Goal: Use online tool/utility: Utilize a website feature to perform a specific function

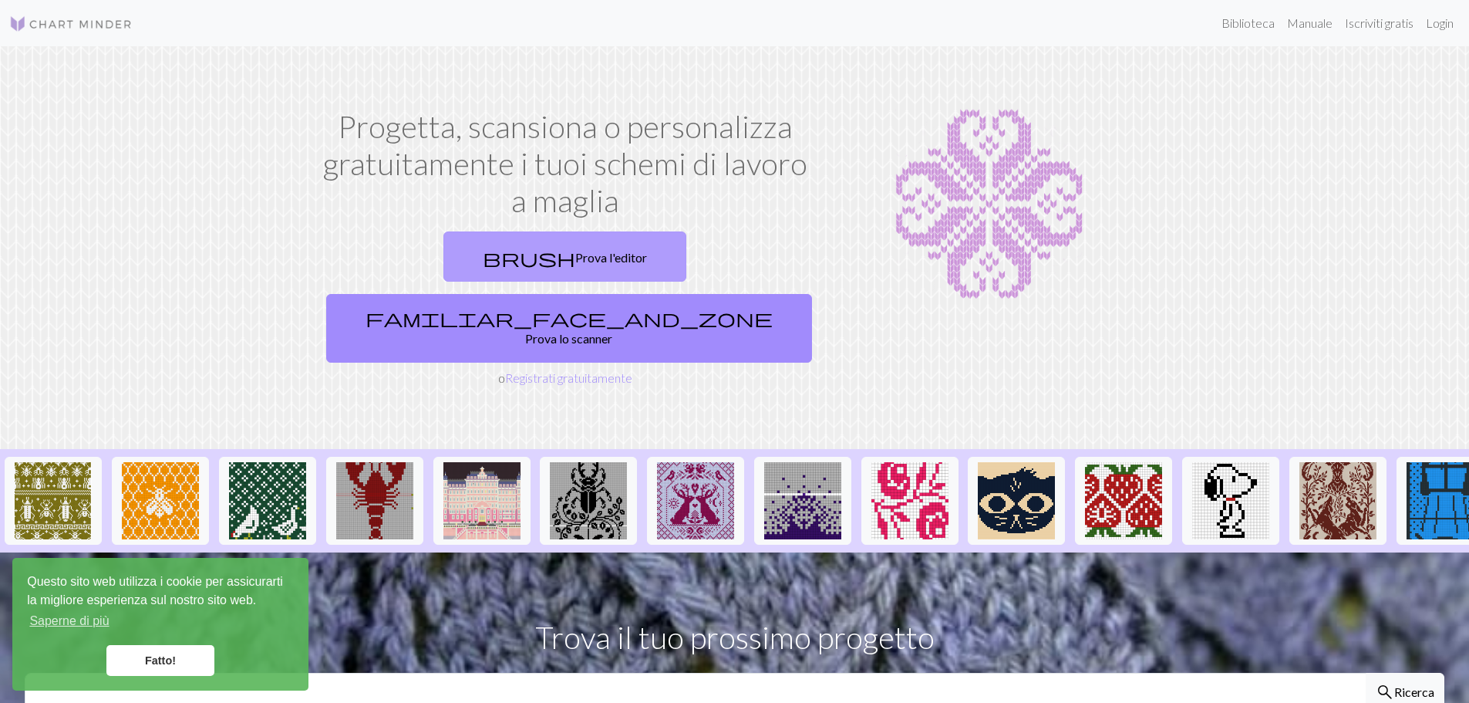
click at [575, 259] on font "Prova l'editor" at bounding box center [611, 257] width 72 height 15
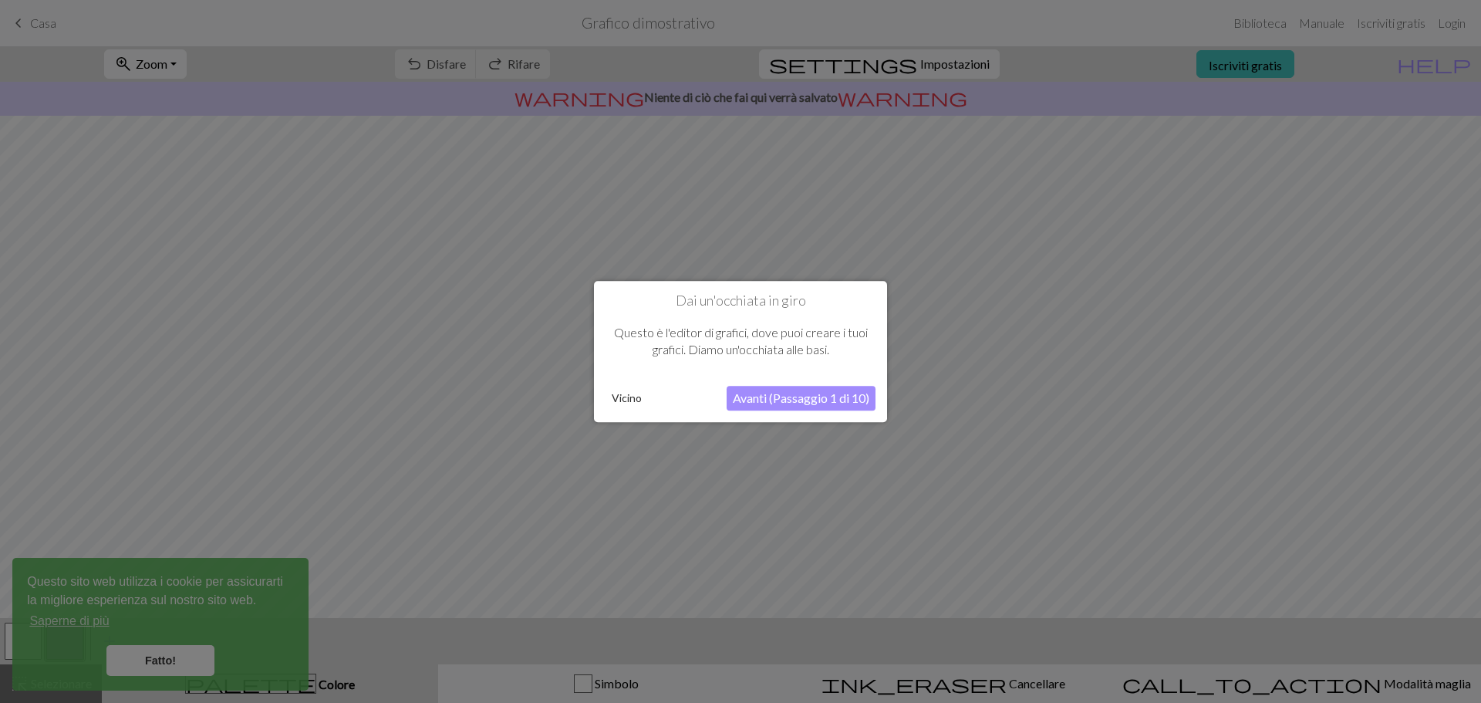
click at [630, 397] on font "Vicino" at bounding box center [627, 397] width 30 height 13
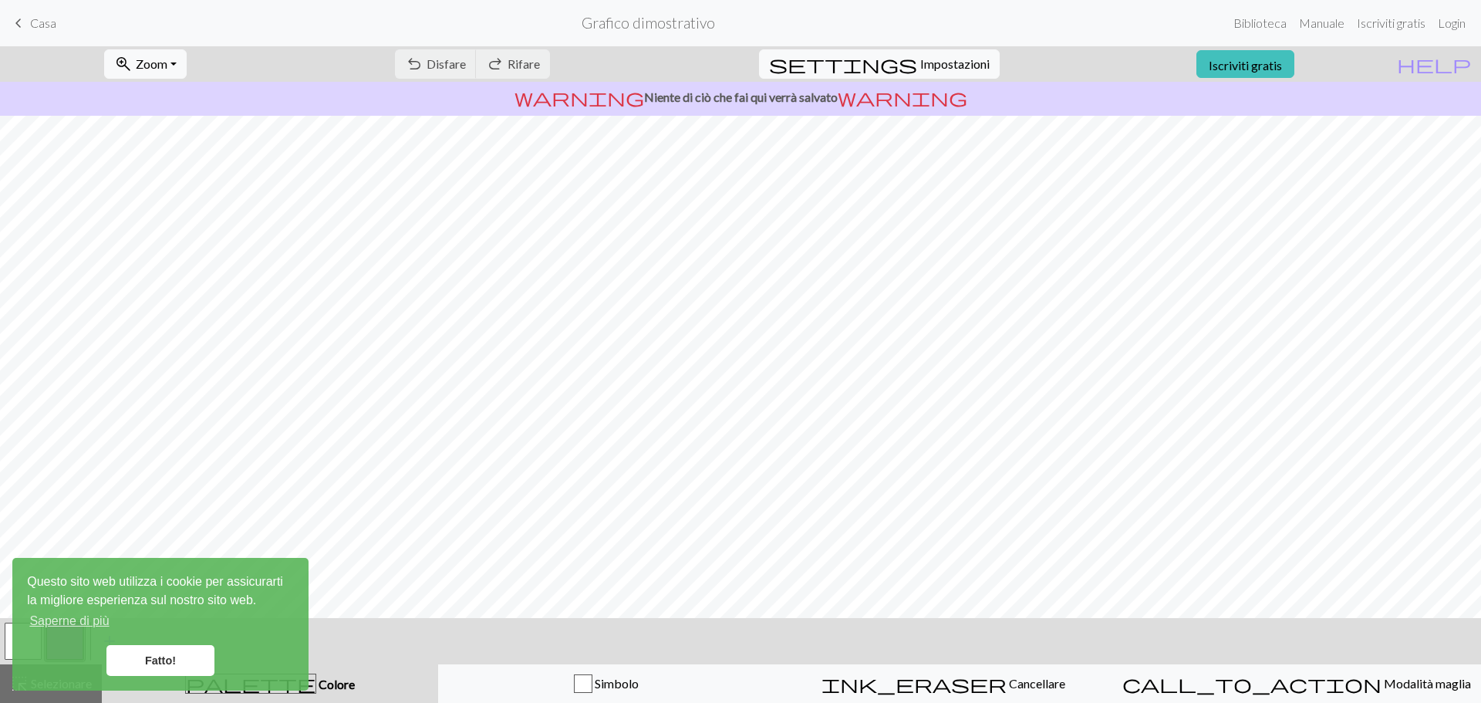
click at [16, 20] on span "keyboard_arrow_left" at bounding box center [18, 23] width 19 height 22
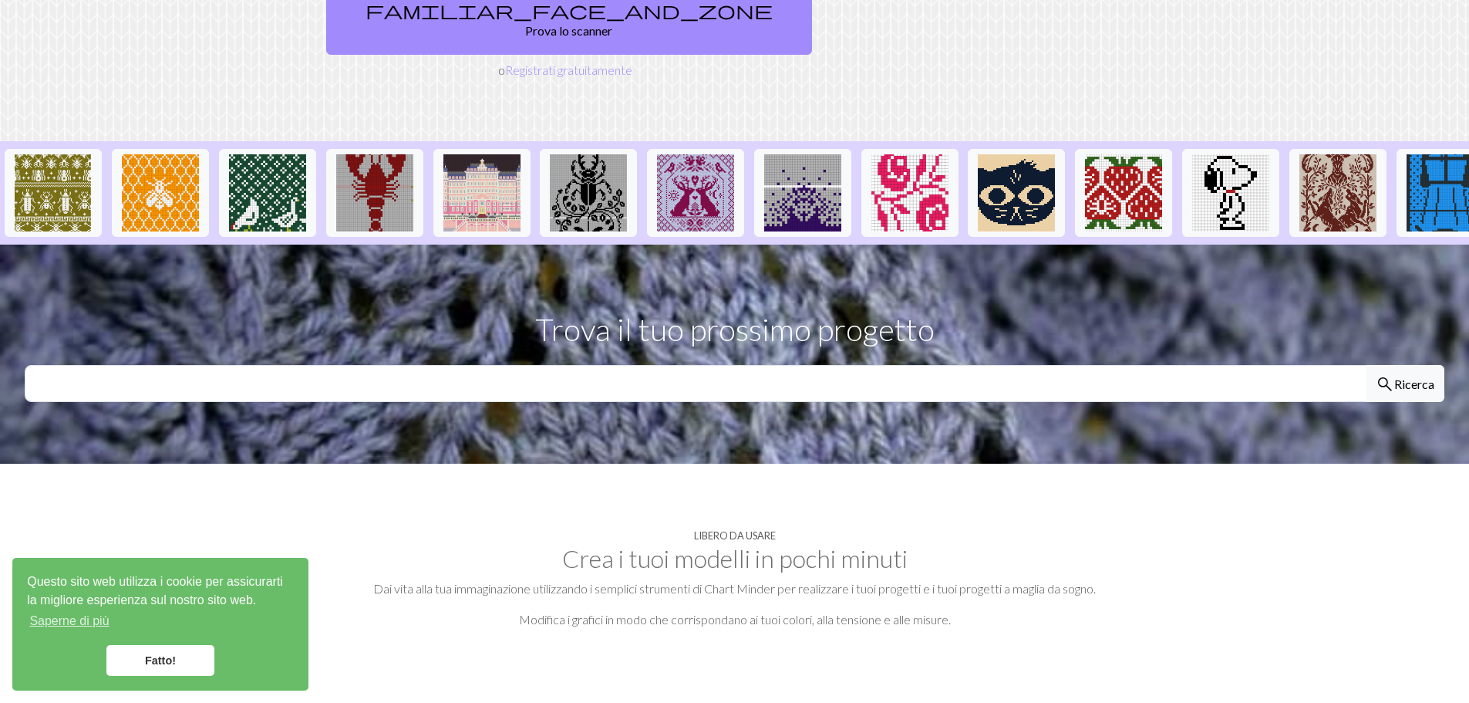
scroll to position [309, 0]
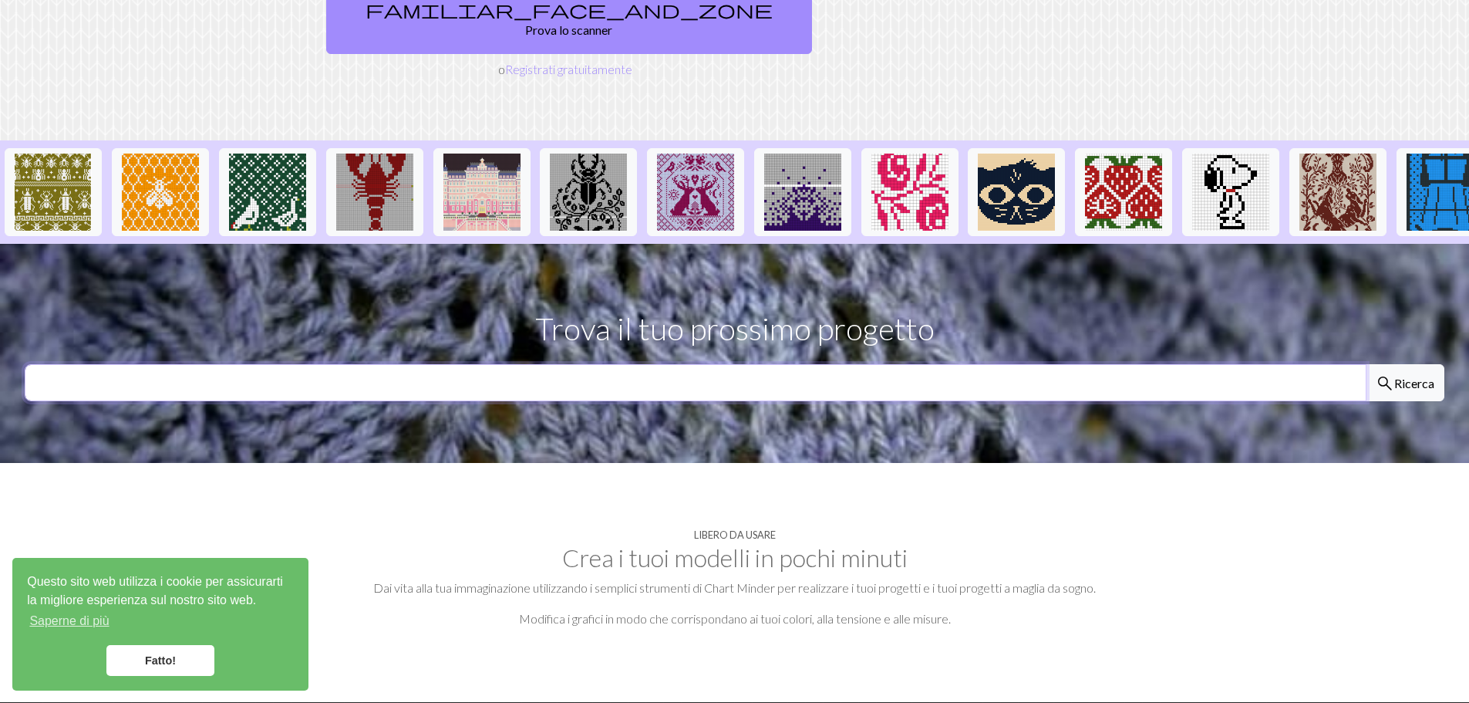
click at [774, 364] on input "text" at bounding box center [696, 382] width 1342 height 37
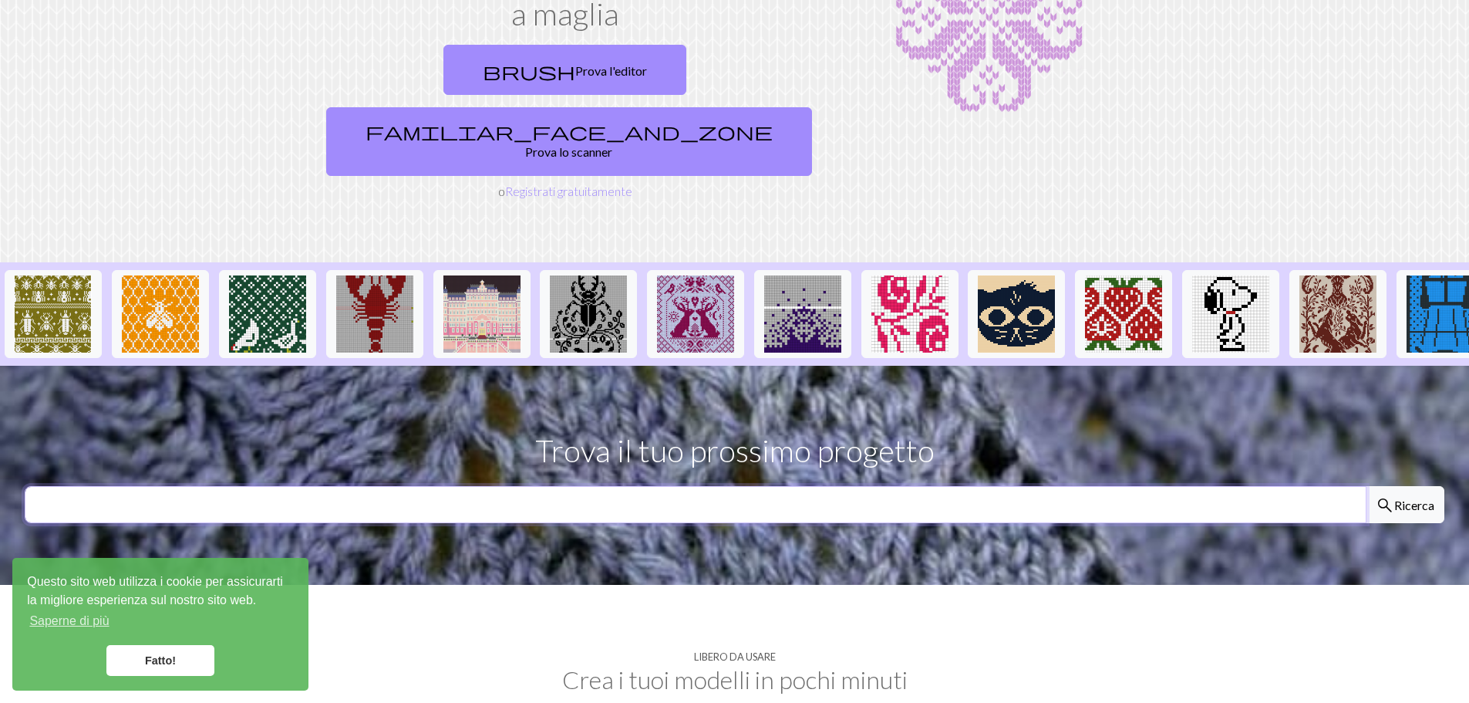
scroll to position [0, 0]
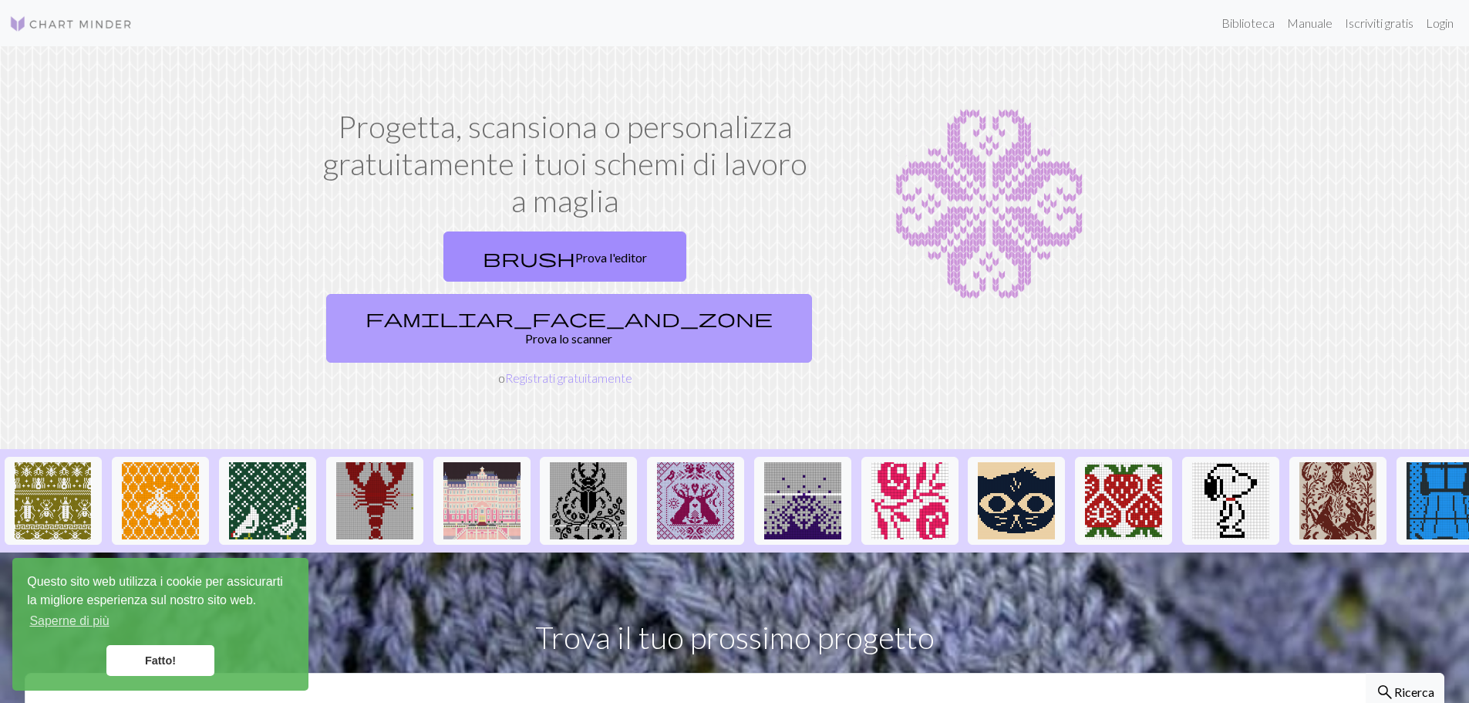
click at [612, 331] on font "Prova lo scanner" at bounding box center [568, 338] width 87 height 15
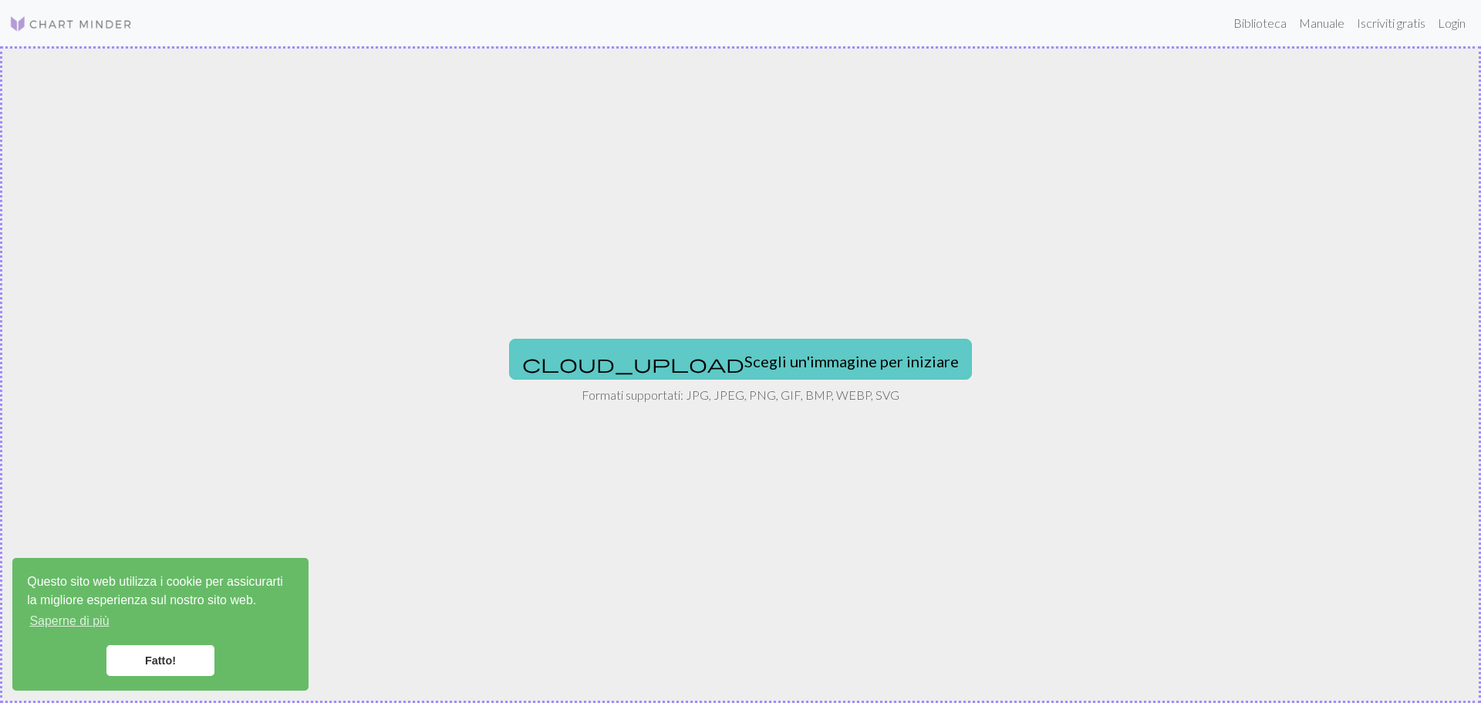
click at [744, 356] on font "Scegli un'immagine per iniziare" at bounding box center [851, 361] width 214 height 19
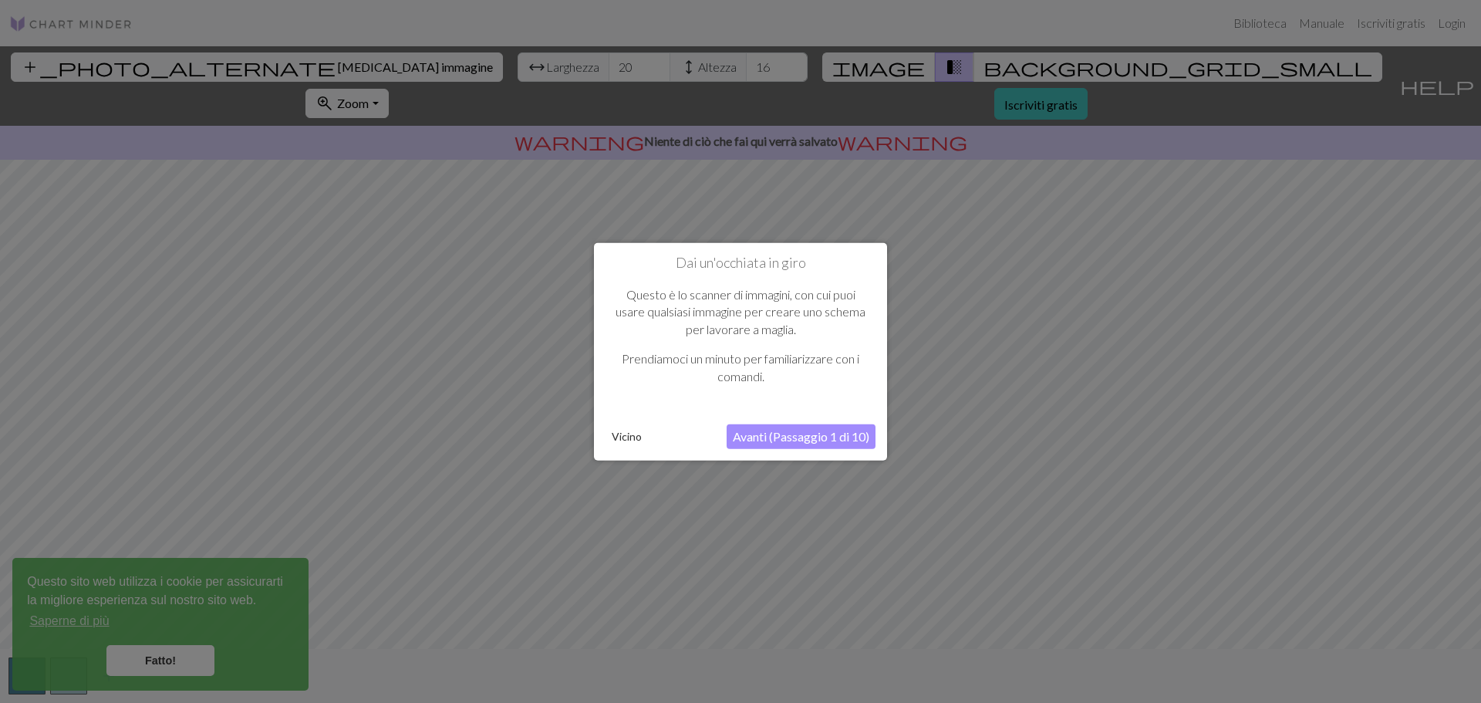
click at [633, 433] on font "Vicino" at bounding box center [627, 436] width 30 height 13
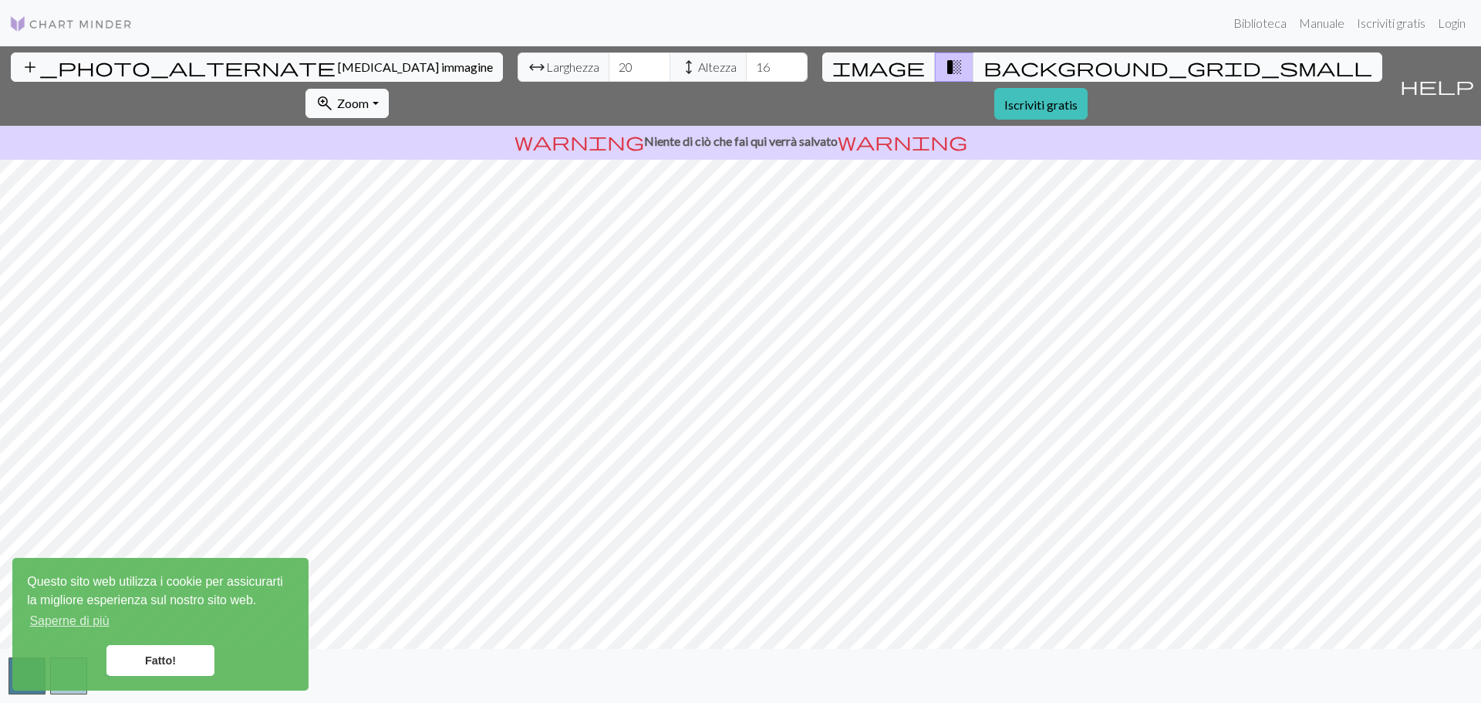
click at [983, 67] on span "background_grid_small" at bounding box center [1177, 67] width 389 height 22
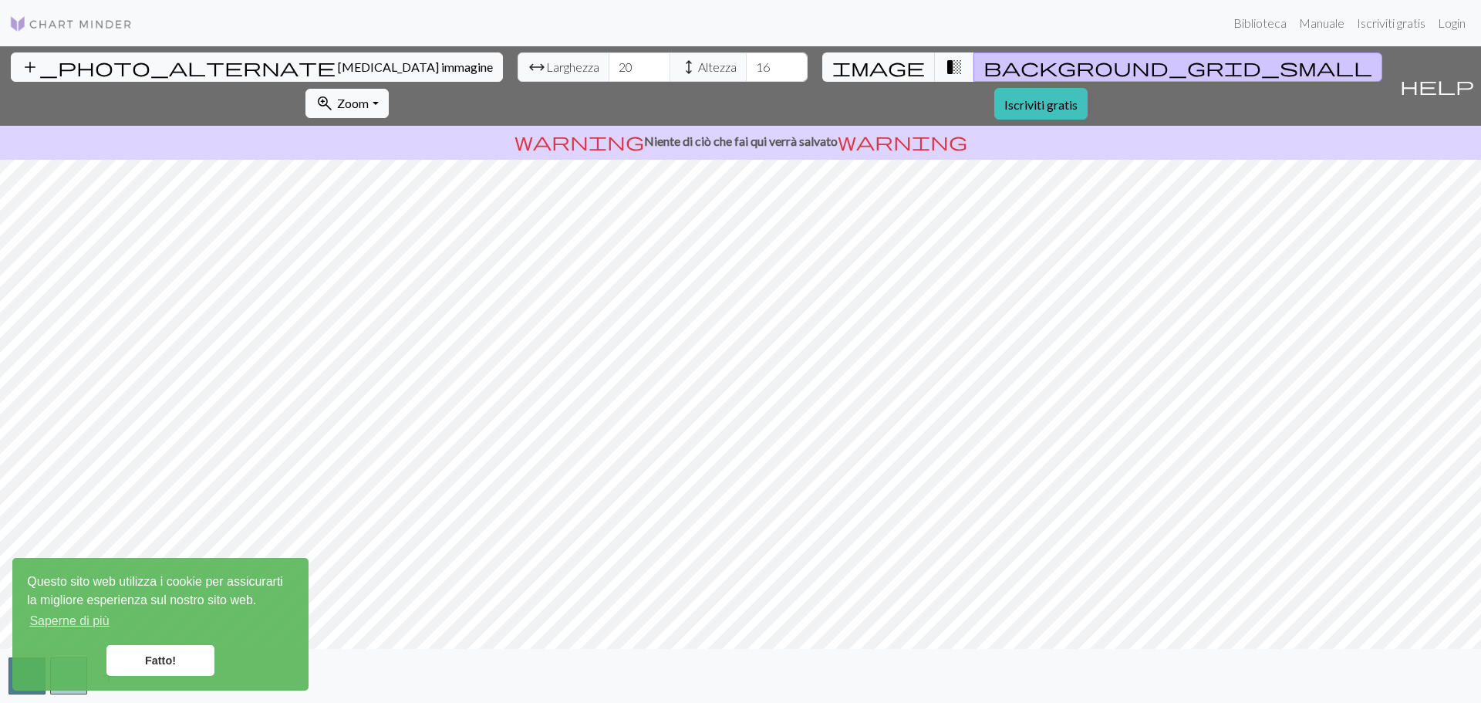
click at [983, 67] on span "background_grid_small" at bounding box center [1177, 67] width 389 height 22
click at [822, 68] on button "image" at bounding box center [878, 66] width 113 height 29
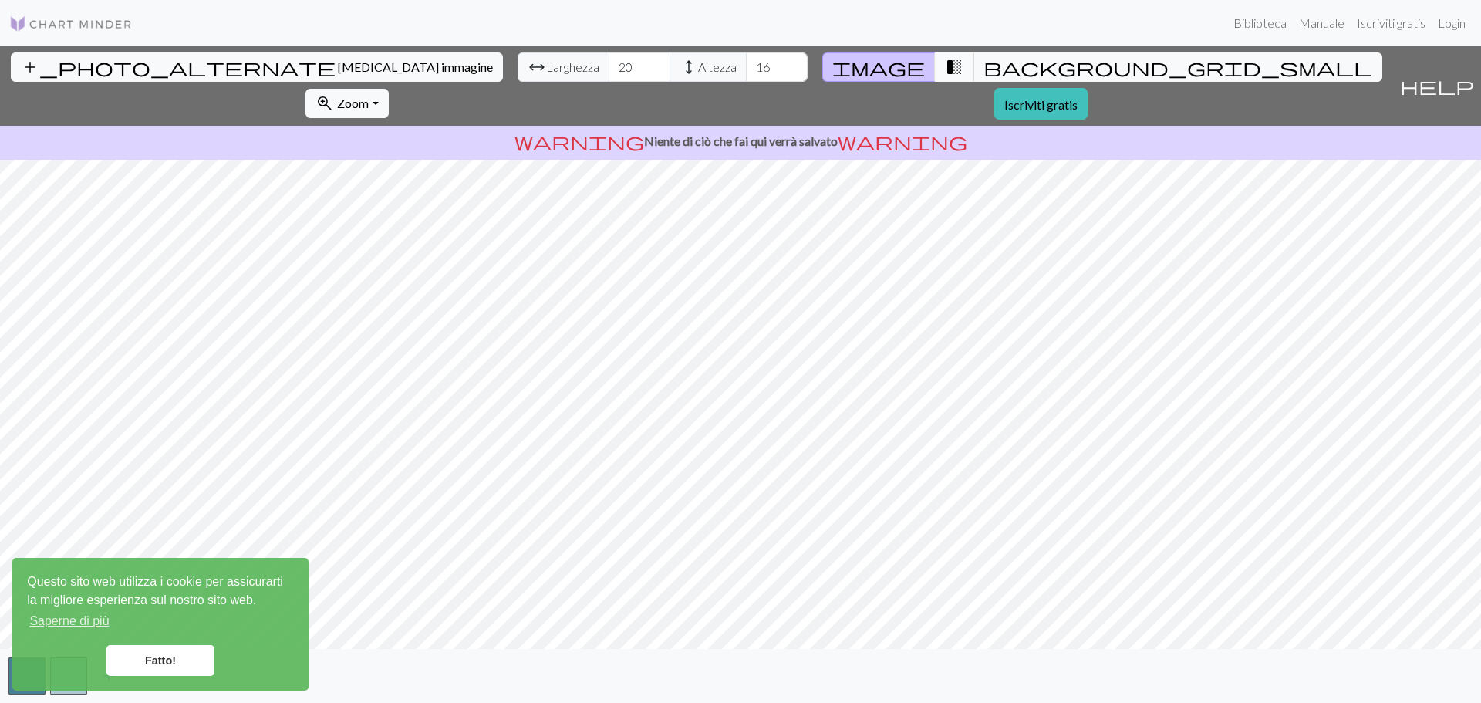
click at [945, 73] on span "transition_fade" at bounding box center [954, 67] width 19 height 22
click at [983, 75] on span "background_grid_small" at bounding box center [1177, 67] width 389 height 22
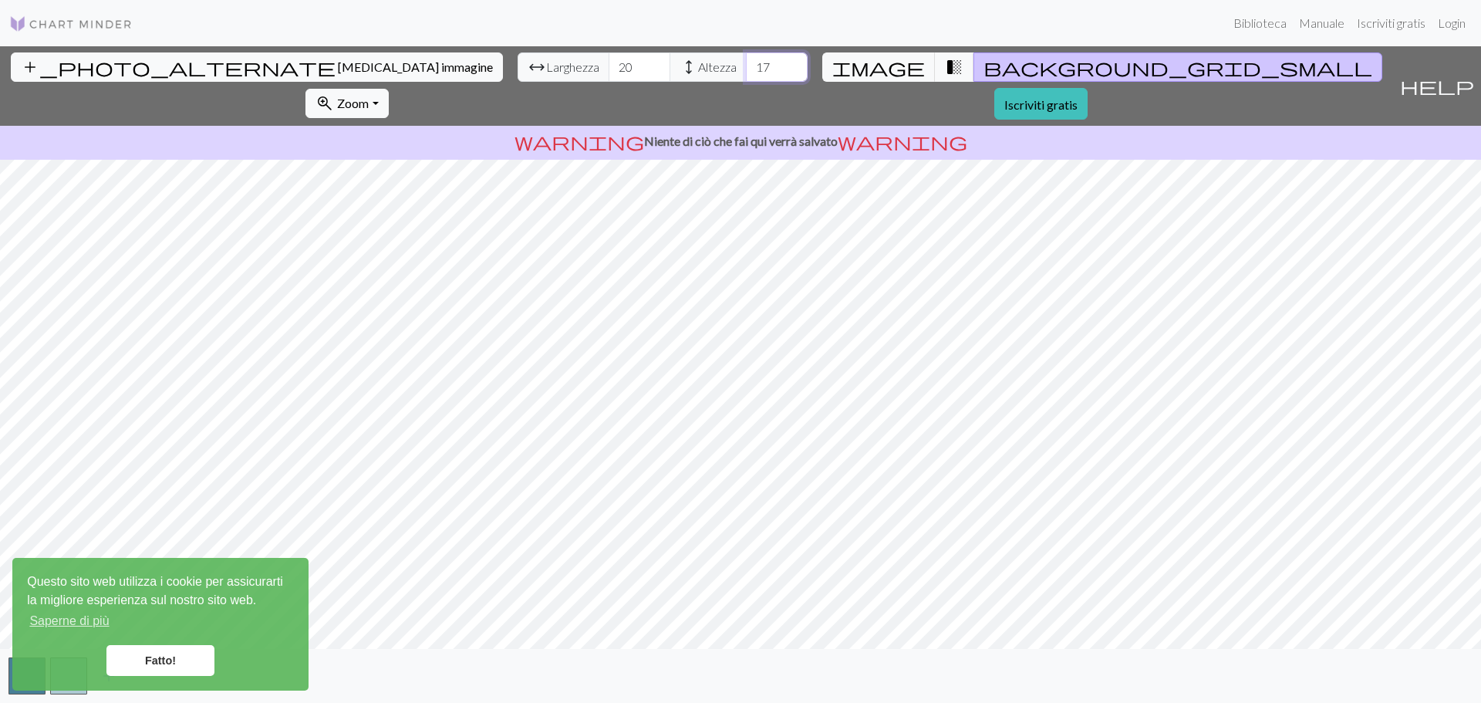
click at [746, 63] on input "17" at bounding box center [777, 66] width 62 height 29
click at [746, 63] on input "18" at bounding box center [777, 66] width 62 height 29
click at [746, 63] on input "19" at bounding box center [777, 66] width 62 height 29
click at [746, 63] on input "20" at bounding box center [777, 66] width 62 height 29
click at [746, 62] on input "21" at bounding box center [777, 66] width 62 height 29
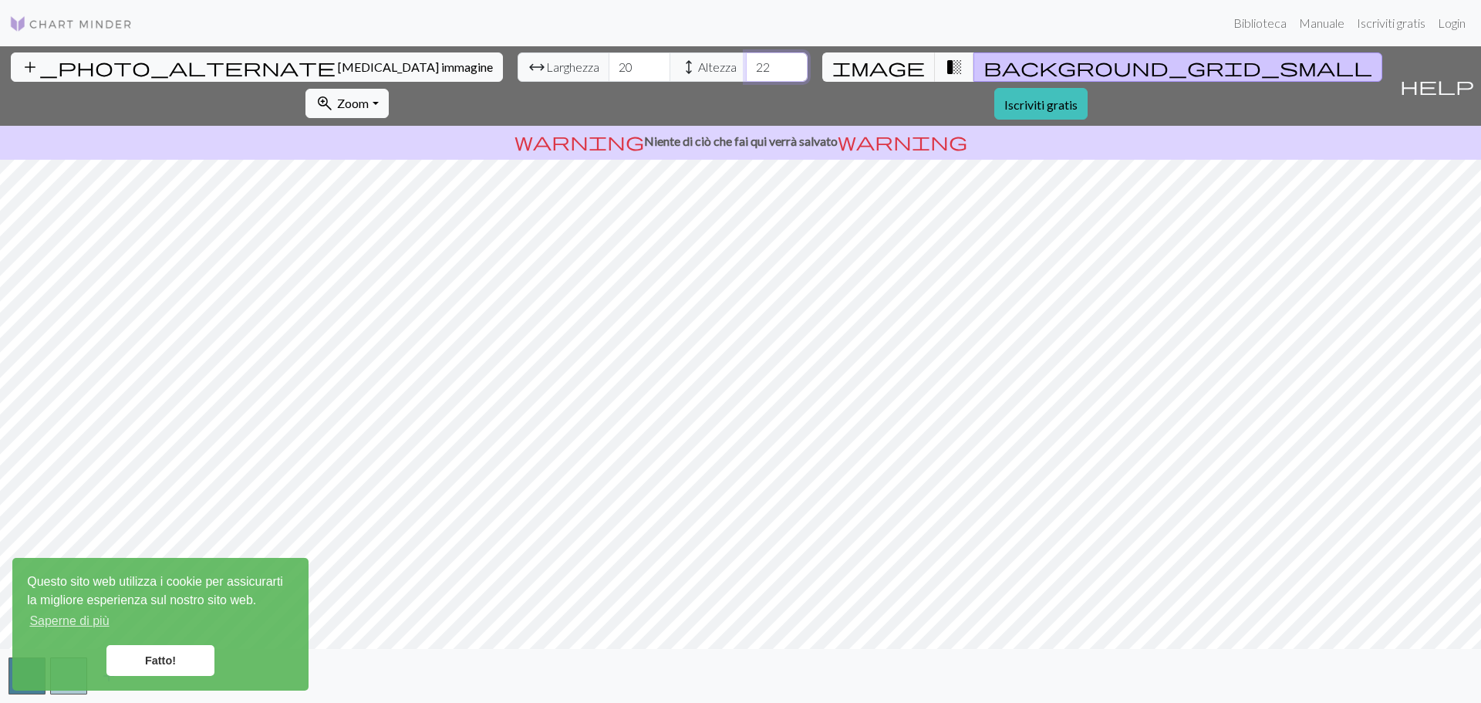
click at [746, 62] on input "22" at bounding box center [777, 66] width 62 height 29
click at [746, 62] on input "23" at bounding box center [777, 66] width 62 height 29
click at [746, 62] on input "24" at bounding box center [777, 66] width 62 height 29
click at [746, 62] on input "25" at bounding box center [777, 66] width 62 height 29
click at [746, 62] on input "26" at bounding box center [777, 66] width 62 height 29
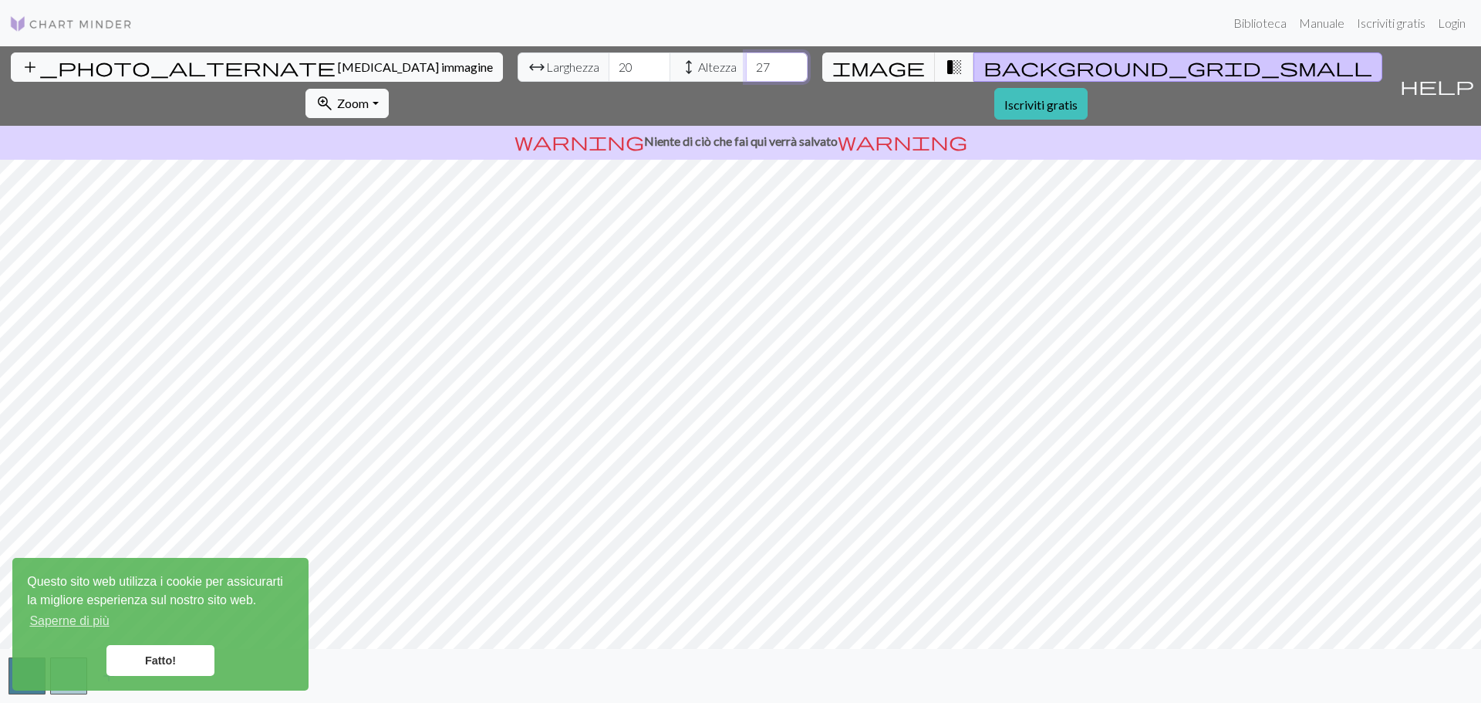
click at [746, 62] on input "27" at bounding box center [777, 66] width 62 height 29
click at [746, 62] on input "28" at bounding box center [777, 66] width 62 height 29
click at [746, 62] on input "29" at bounding box center [777, 66] width 62 height 29
click at [746, 62] on input "30" at bounding box center [777, 66] width 62 height 29
click at [746, 62] on input "31" at bounding box center [777, 66] width 62 height 29
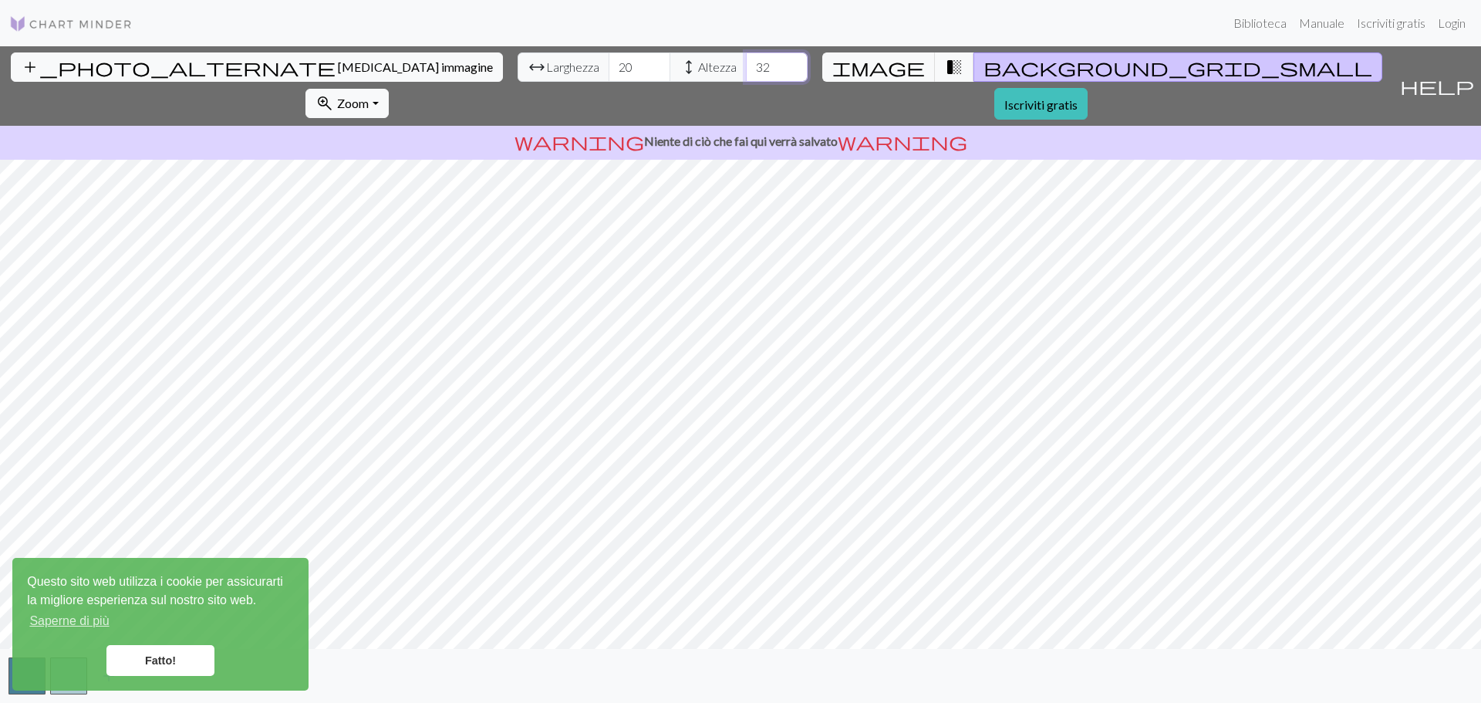
type input "32"
click at [746, 62] on input "32" at bounding box center [777, 66] width 62 height 29
click at [609, 64] on input "20" at bounding box center [640, 66] width 62 height 29
click at [609, 77] on input "19" at bounding box center [640, 66] width 62 height 29
click at [609, 62] on input "19" at bounding box center [640, 66] width 62 height 29
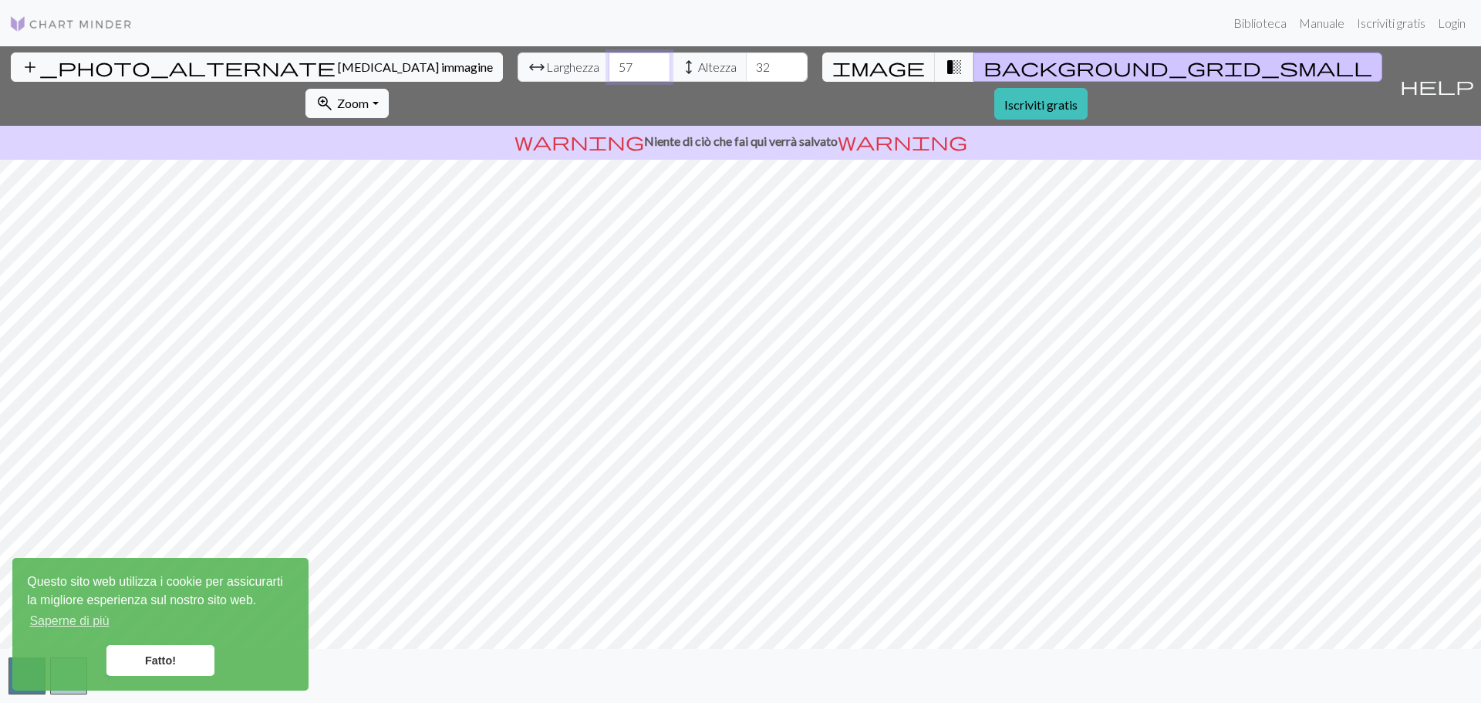
type input "57"
click at [609, 62] on input "57" at bounding box center [640, 66] width 62 height 29
click at [945, 65] on span "transition_fade" at bounding box center [954, 67] width 19 height 22
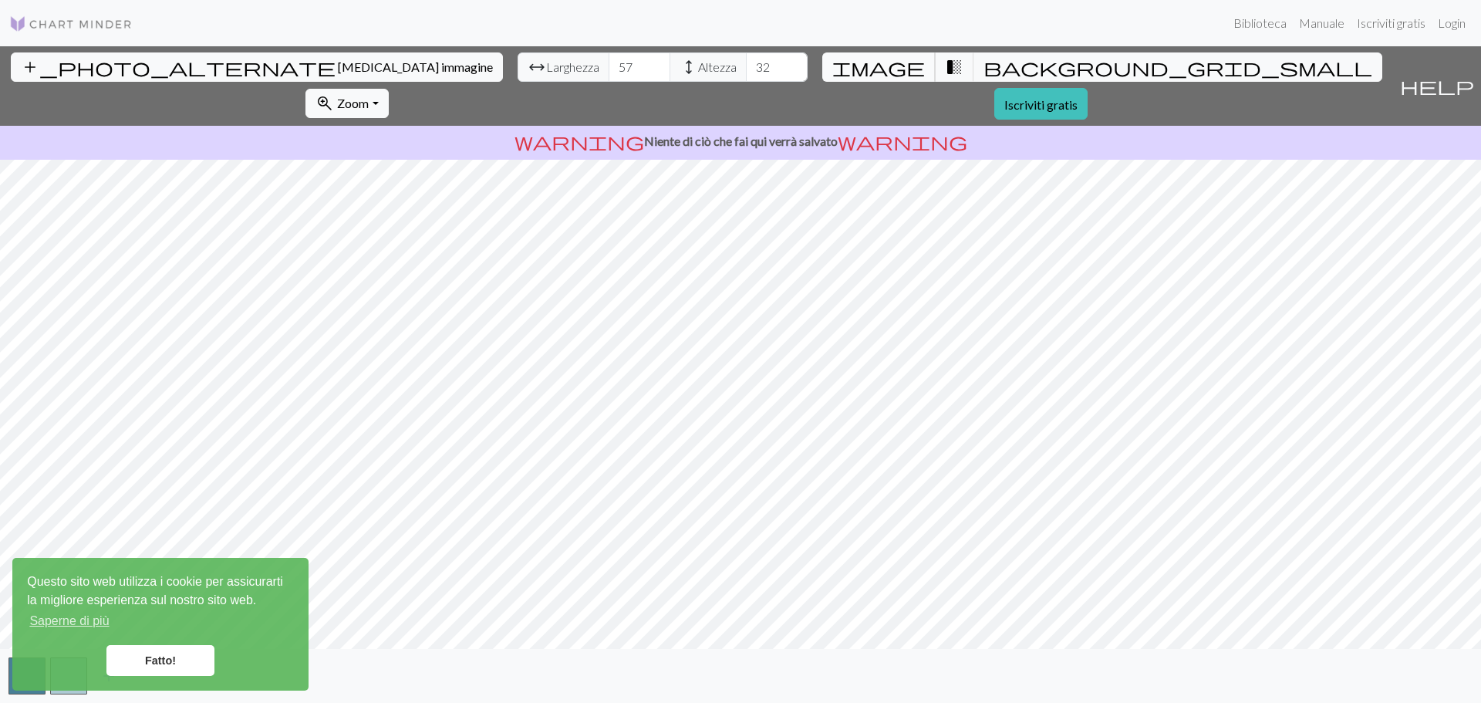
click at [832, 67] on span "image" at bounding box center [878, 67] width 93 height 22
click at [164, 650] on link "Fatto!" at bounding box center [160, 660] width 108 height 31
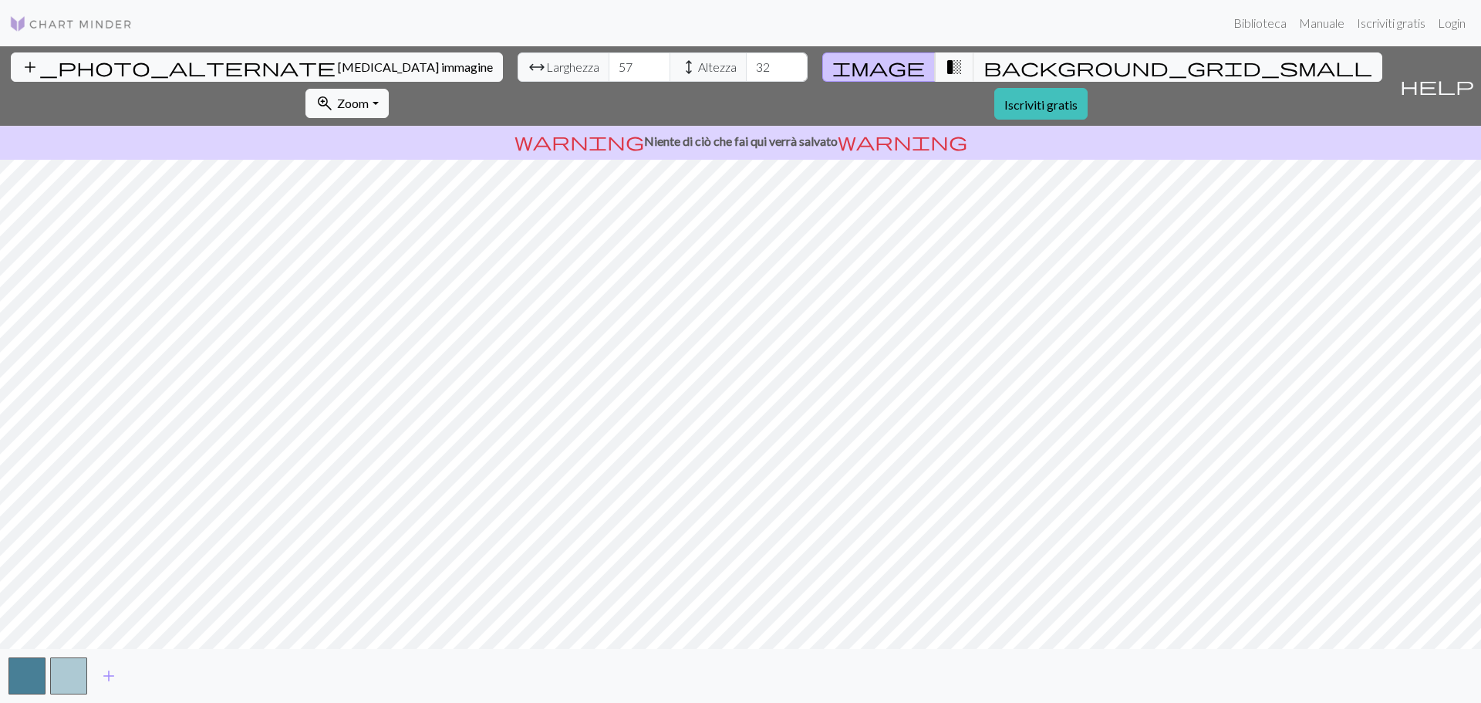
click at [75, 676] on button "button" at bounding box center [68, 675] width 37 height 37
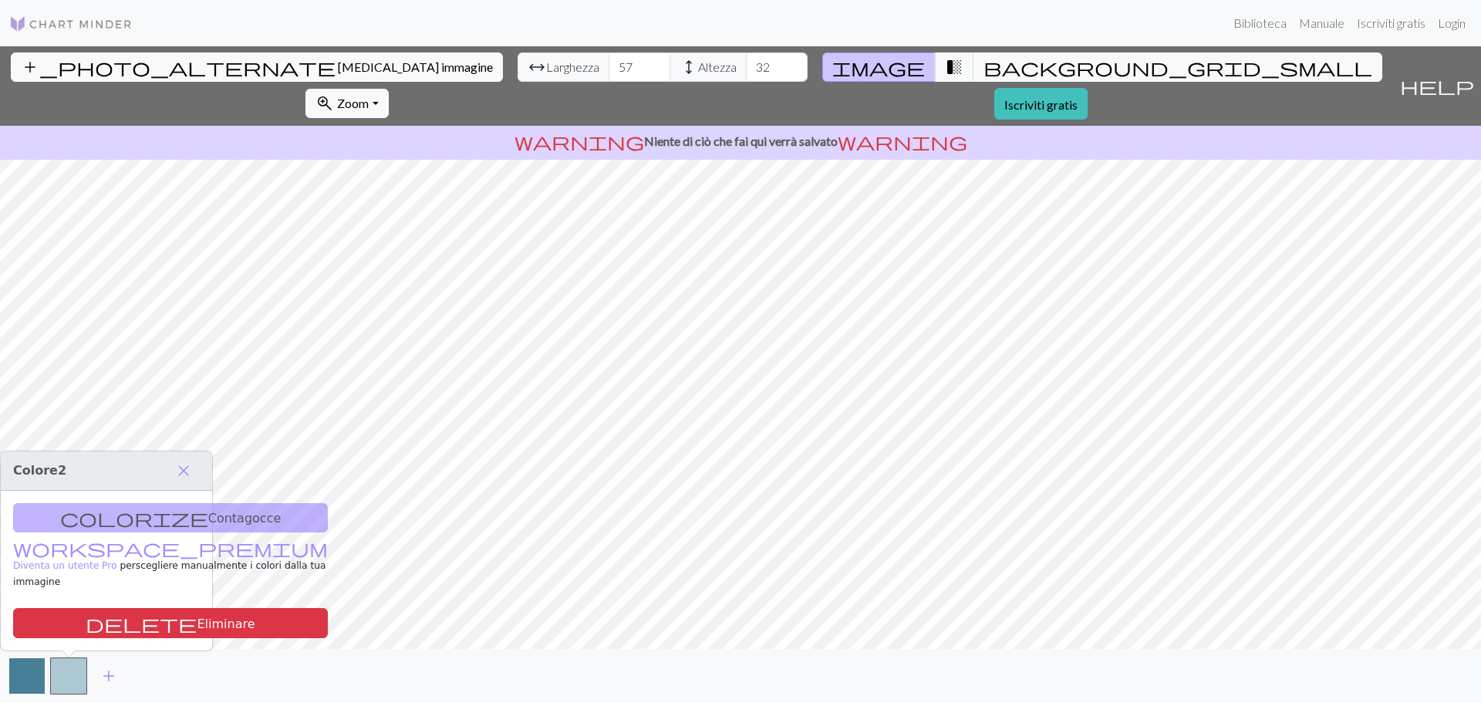
click at [17, 670] on button "button" at bounding box center [26, 675] width 37 height 37
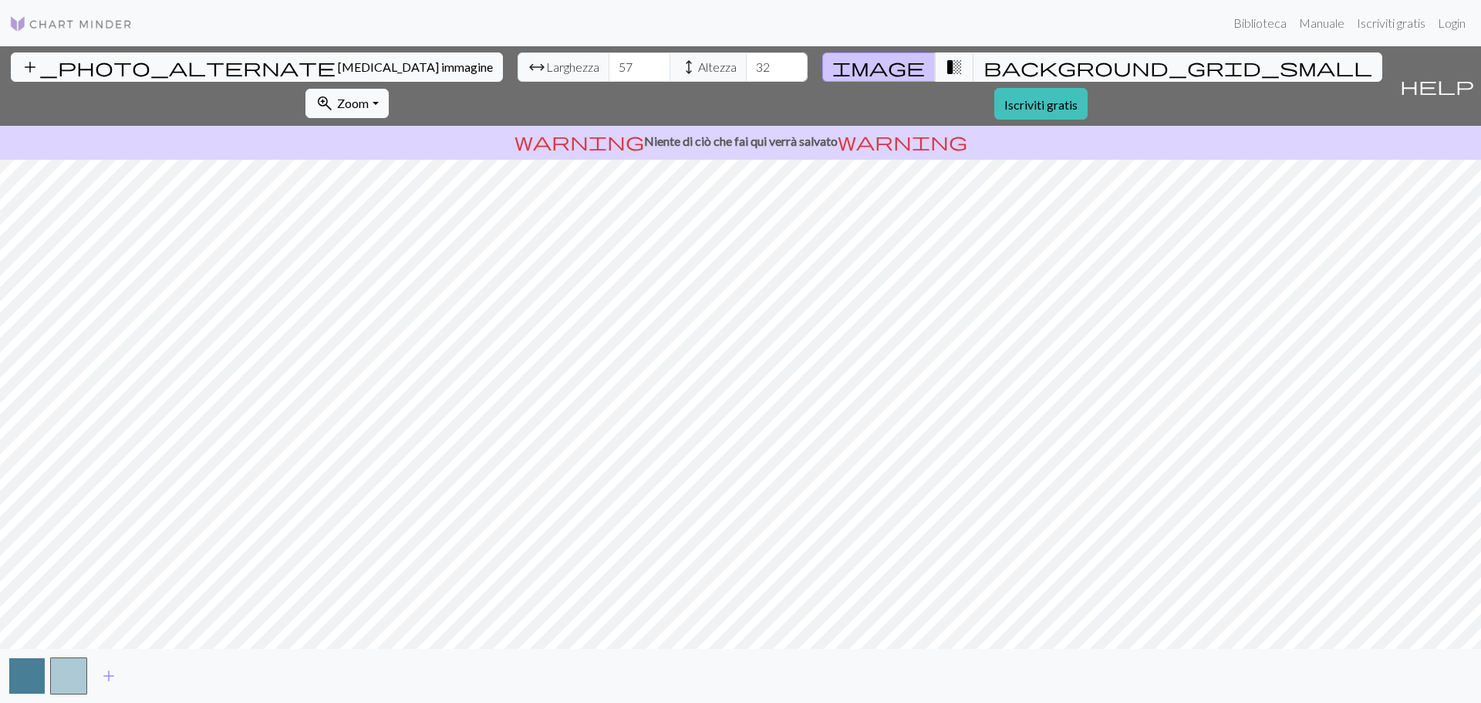
click at [17, 670] on button "button" at bounding box center [26, 675] width 37 height 37
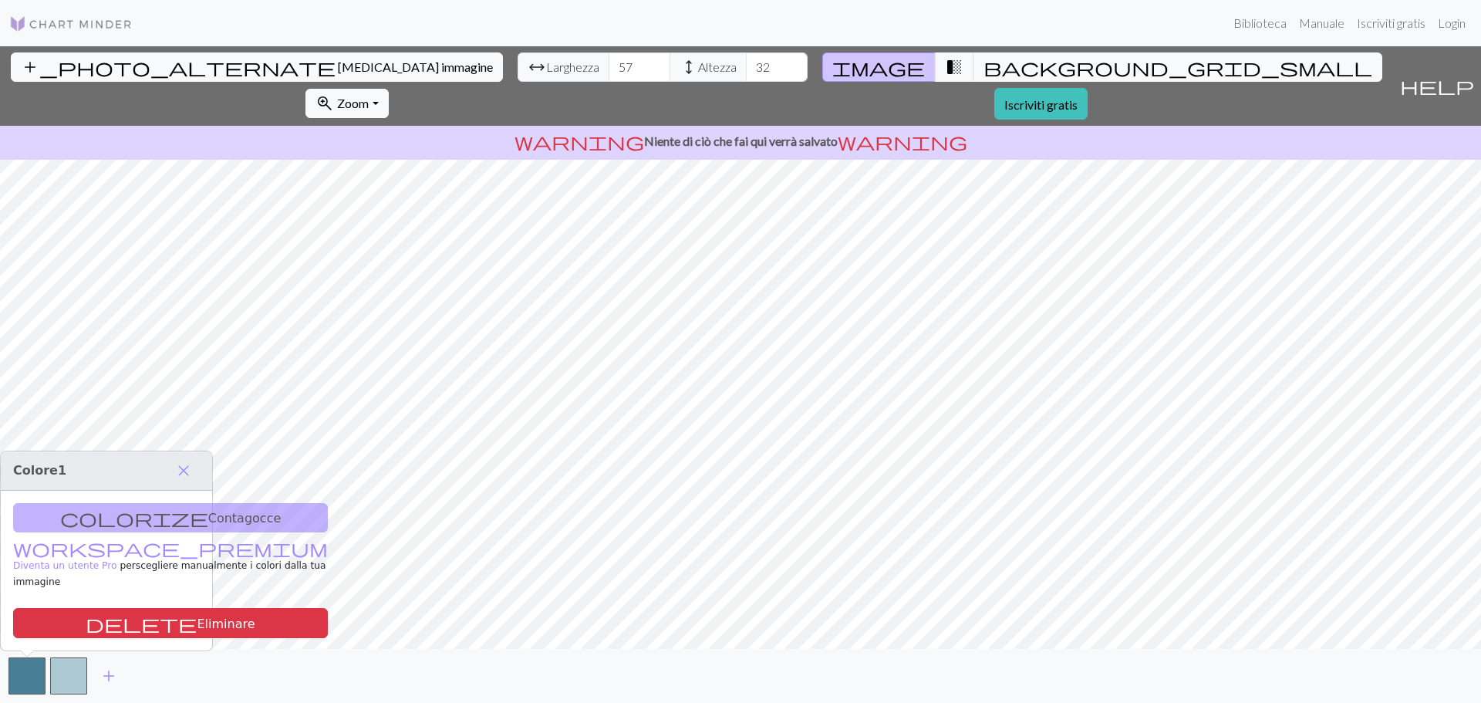
click at [115, 535] on div "colorize Contagocce workspace_premium Diventa un utente Pro per scegliere manua…" at bounding box center [106, 571] width 211 height 160
click at [177, 481] on span "close" at bounding box center [183, 471] width 19 height 22
